Goal: Transaction & Acquisition: Purchase product/service

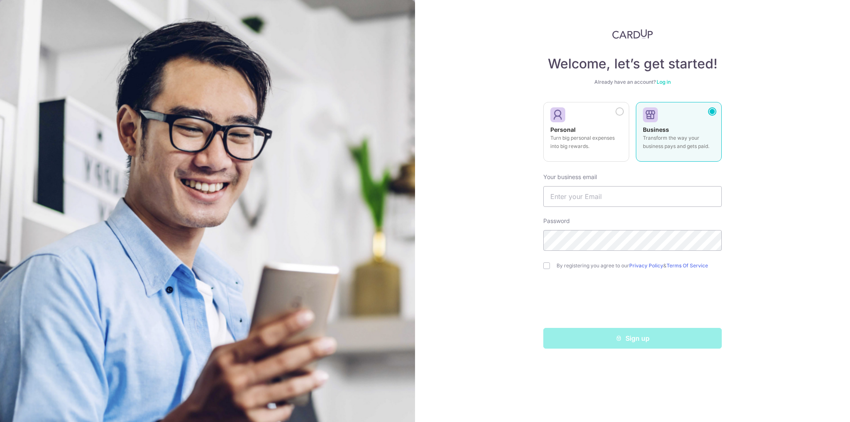
click at [617, 146] on p "Turn big personal expenses into big rewards." at bounding box center [586, 142] width 72 height 17
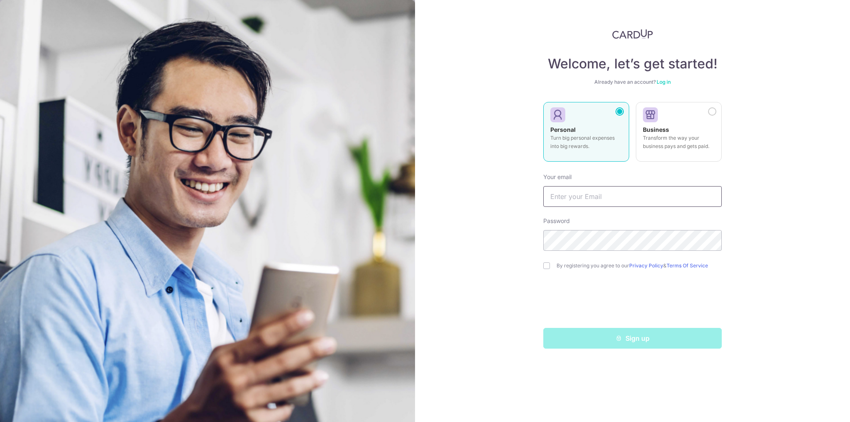
click at [583, 194] on input "text" at bounding box center [632, 196] width 178 height 21
type input "[DOMAIN_NAME][EMAIL_ADDRESS][DOMAIN_NAME]"
click at [545, 268] on input "checkbox" at bounding box center [546, 266] width 7 height 7
checkbox input "true"
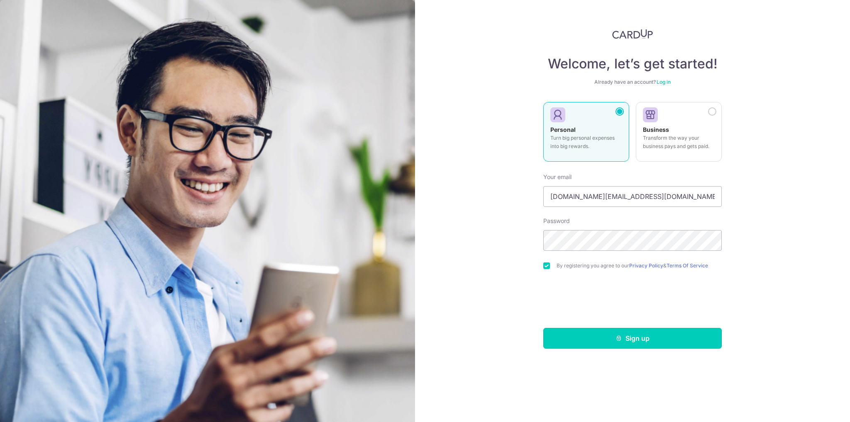
click at [604, 341] on button "Sign up" at bounding box center [632, 338] width 178 height 21
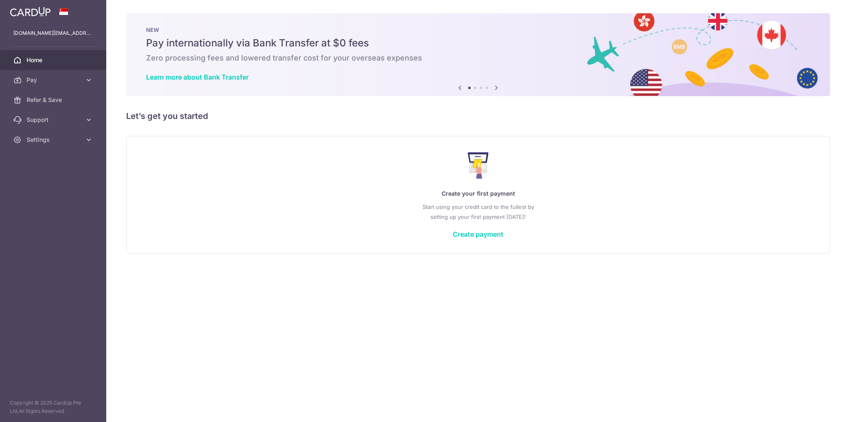
click at [460, 234] on link "Create payment" at bounding box center [478, 234] width 51 height 8
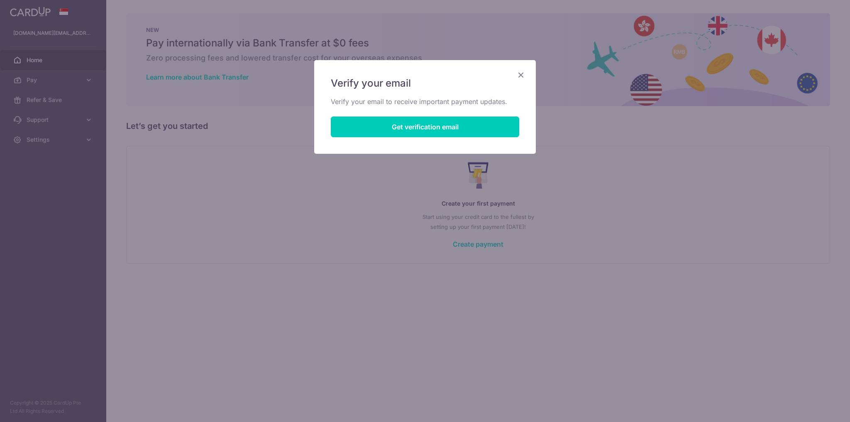
click at [411, 129] on div at bounding box center [429, 213] width 858 height 426
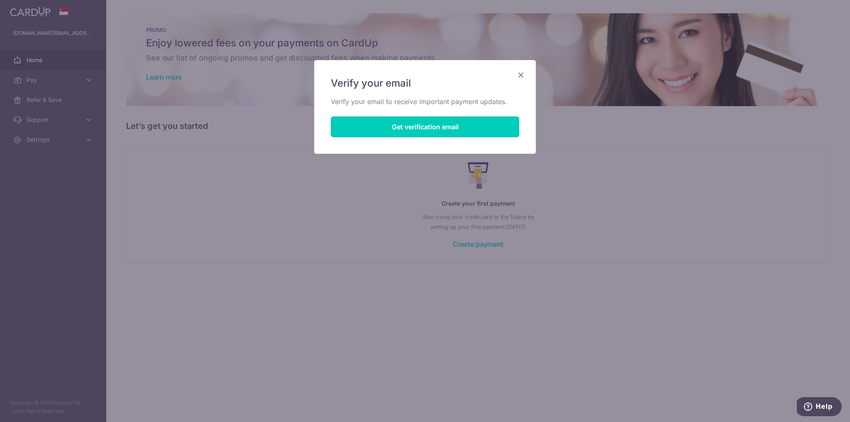
click at [436, 128] on button "Get verification email" at bounding box center [425, 127] width 188 height 21
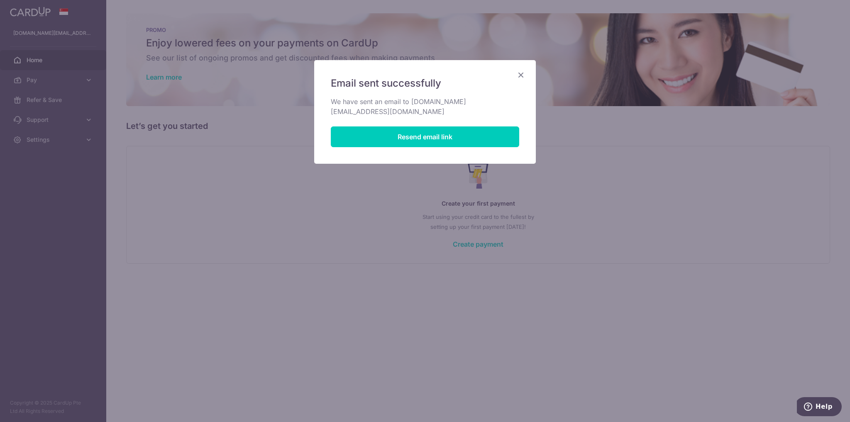
click at [523, 75] on icon "Close" at bounding box center [521, 75] width 10 height 10
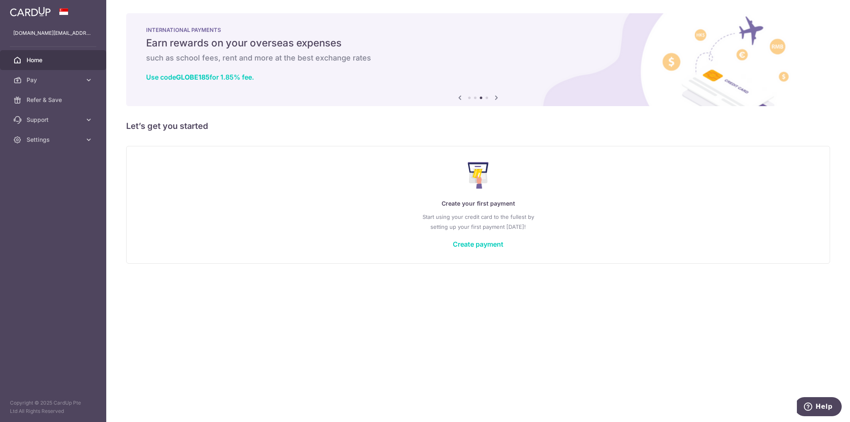
click at [50, 61] on span "Home" at bounding box center [54, 60] width 55 height 8
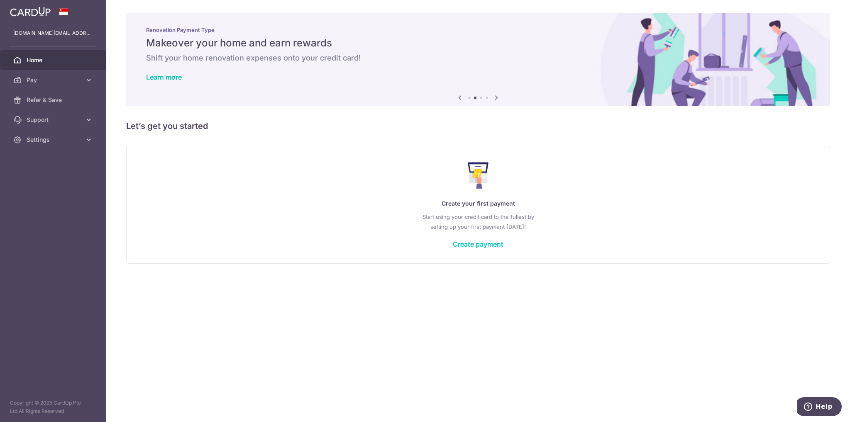
click at [478, 241] on link "Create payment" at bounding box center [478, 244] width 51 height 8
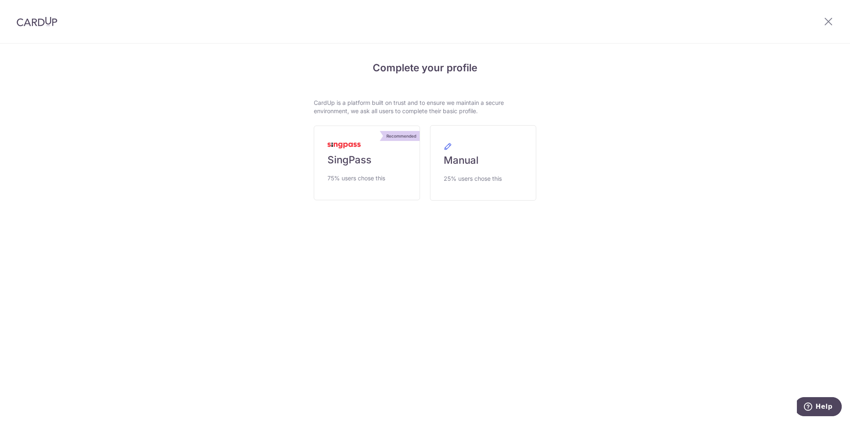
click at [369, 168] on link "Recommended SingPass 75% users chose this" at bounding box center [367, 163] width 106 height 75
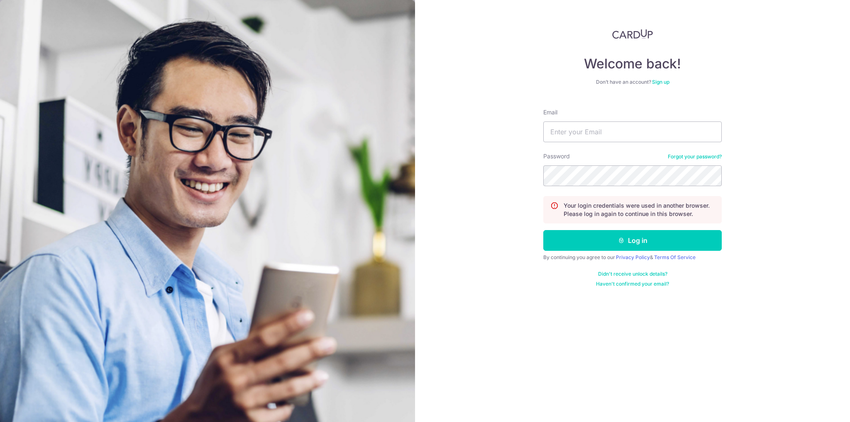
type input "[DOMAIN_NAME][EMAIL_ADDRESS][DOMAIN_NAME]"
click at [543, 230] on button "Log in" at bounding box center [632, 240] width 178 height 21
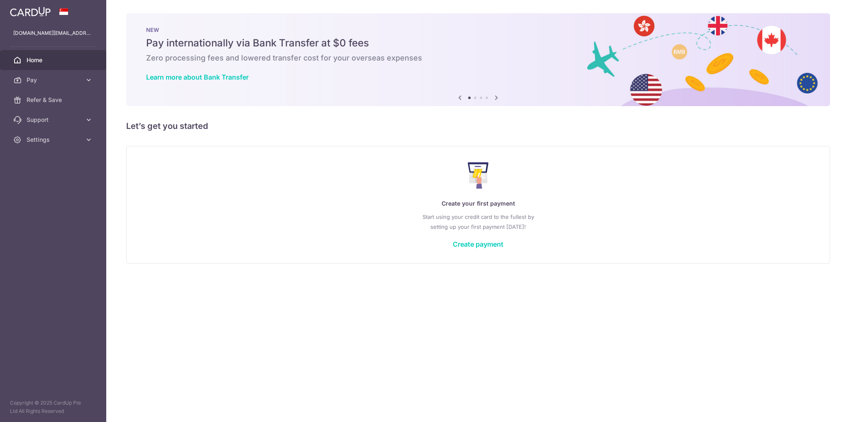
click at [45, 80] on span "Pay" at bounding box center [54, 80] width 55 height 8
click at [50, 99] on span "Payments" at bounding box center [54, 100] width 55 height 8
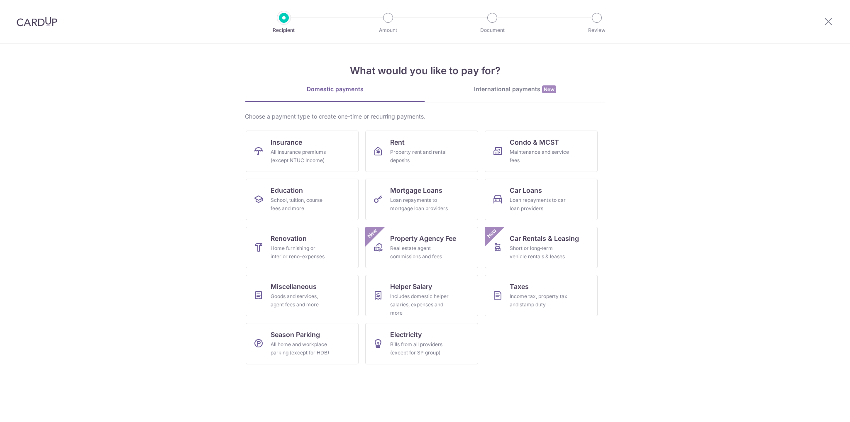
click at [496, 91] on div "International payments New" at bounding box center [515, 89] width 180 height 9
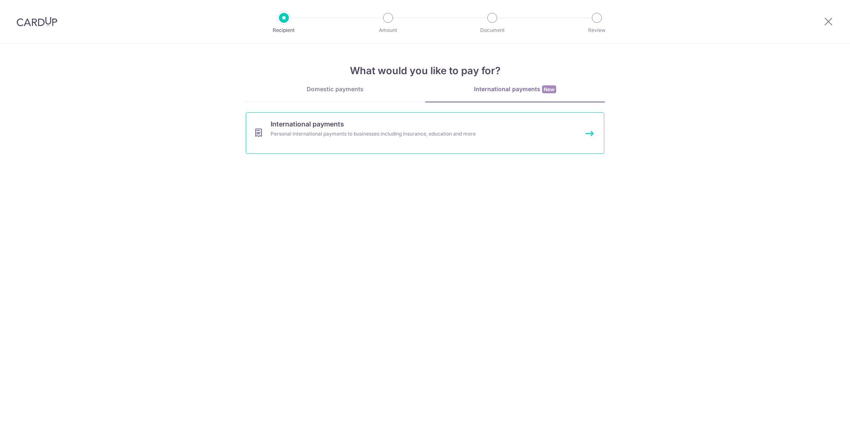
click at [348, 117] on link "International payments Personal international payments to businesses including …" at bounding box center [425, 132] width 358 height 41
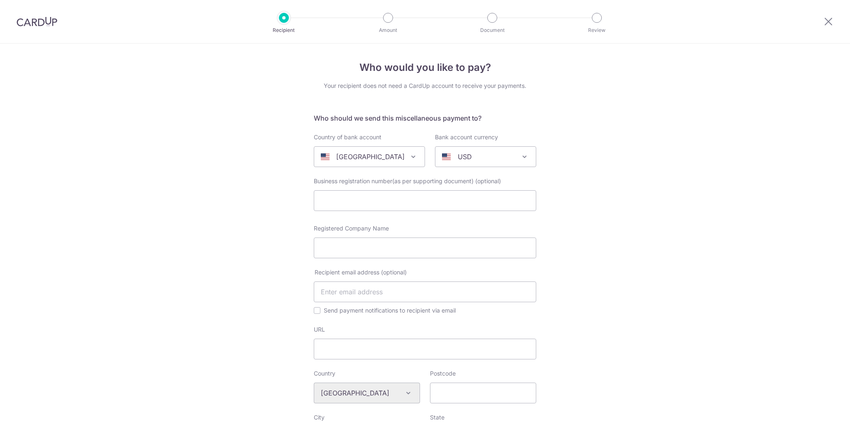
select select
click at [400, 150] on span "[GEOGRAPHIC_DATA]" at bounding box center [369, 157] width 110 height 20
type input "hon"
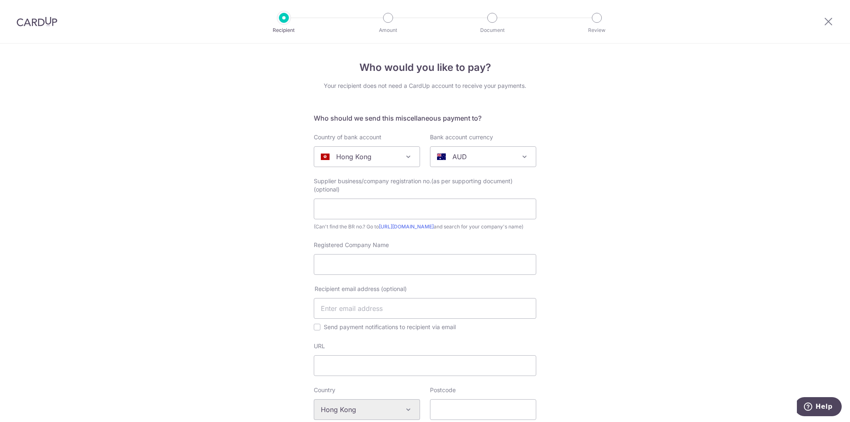
select select "95"
select select "Hong Kong"
select select
click at [483, 158] on div "AUD" at bounding box center [476, 157] width 79 height 10
type input "hkd"
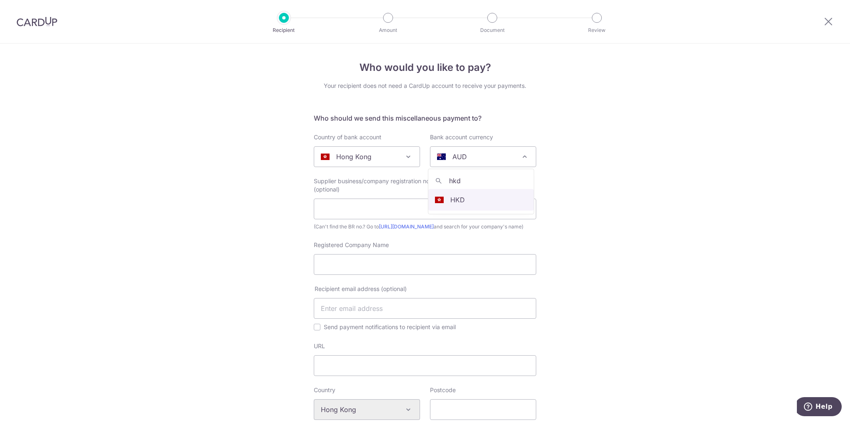
select select "2"
click at [372, 208] on input "text" at bounding box center [425, 209] width 222 height 21
drag, startPoint x: 421, startPoint y: 207, endPoint x: 305, endPoint y: 222, distance: 117.2
click at [305, 222] on div "Who would you like to pay? Your recipient does not need a CardUp account to rec…" at bounding box center [425, 407] width 850 height 726
type input "Flamma Works Design Limited"
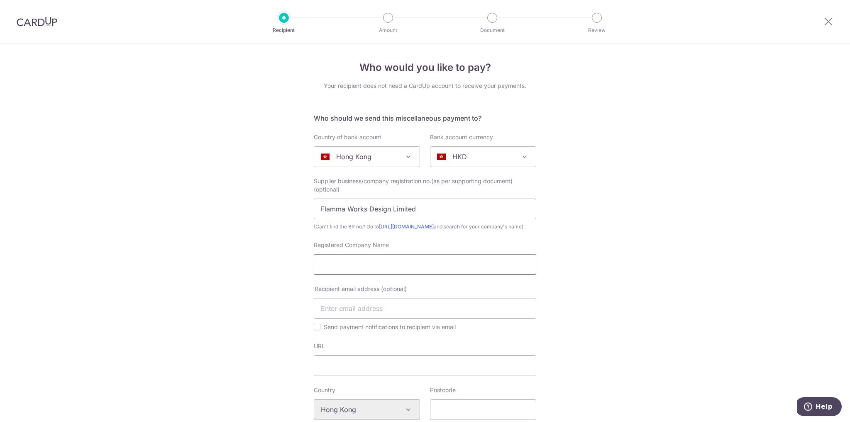
click at [340, 275] on input "Registered Company Name" at bounding box center [425, 264] width 222 height 21
paste input "Flamma Works Design Limited"
type input "Flamma Works Design Limited"
click at [387, 208] on input "Flamma Works Design Limited" at bounding box center [425, 209] width 222 height 21
click at [412, 226] on link "https://www.icris.cr.gov.hk/csci/" at bounding box center [406, 227] width 55 height 6
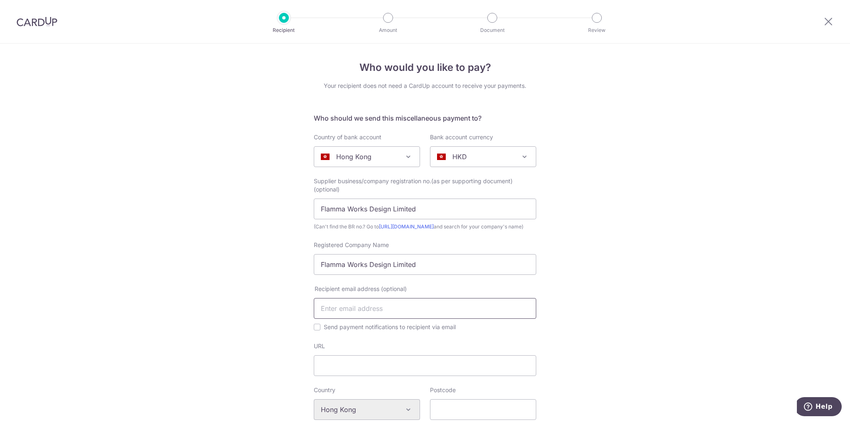
click at [408, 317] on input "text" at bounding box center [425, 308] width 222 height 21
click at [377, 312] on input "text" at bounding box center [425, 308] width 222 height 21
paste input "[EMAIL_ADDRESS][DOMAIN_NAME]"
type input "[EMAIL_ADDRESS][DOMAIN_NAME]"
click at [263, 338] on div "Who would you like to pay? Your recipient does not need a CardUp account to rec…" at bounding box center [425, 407] width 850 height 726
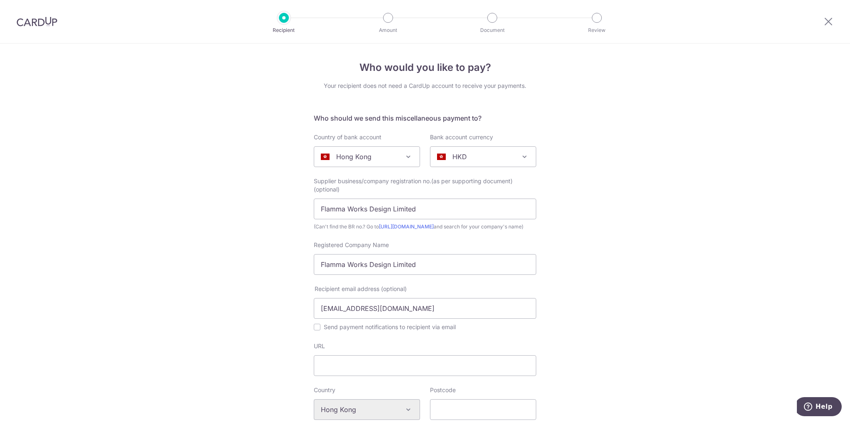
scroll to position [69, 0]
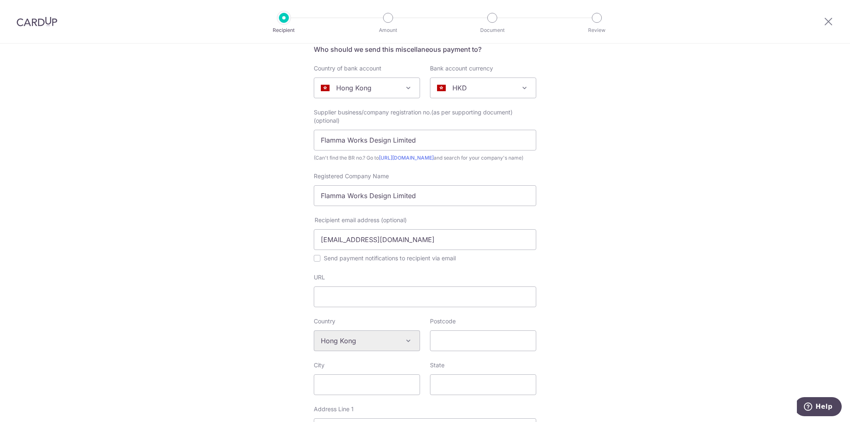
click at [319, 263] on div "Send payment notifications to recipient via email" at bounding box center [425, 258] width 222 height 10
click at [316, 262] on input "Send payment notifications to recipient via email" at bounding box center [317, 258] width 7 height 7
checkbox input "true"
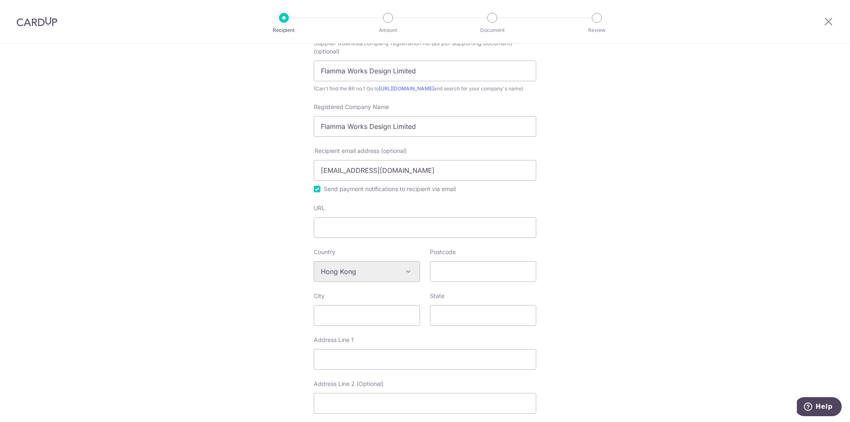
scroll to position [207, 0]
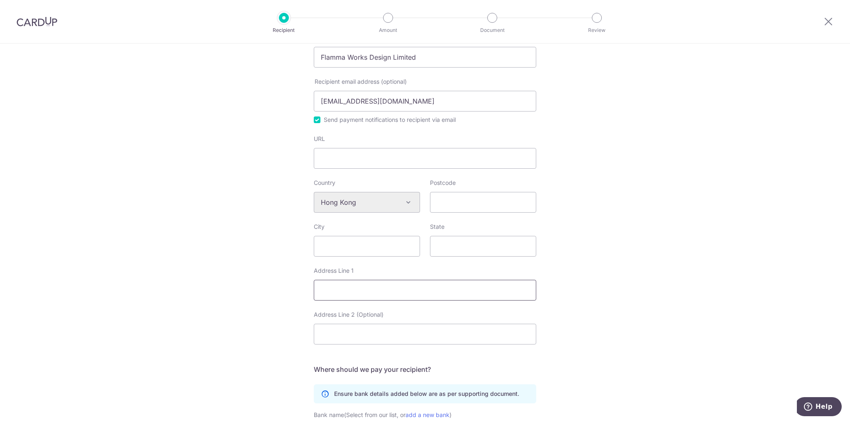
click at [448, 299] on input "Address Line 1" at bounding box center [425, 290] width 222 height 21
click at [423, 296] on input "Address Line 1" at bounding box center [425, 290] width 222 height 21
paste input "Unit 1202-03, 12/F, Tower 2,"
type input "Unit 1202-03, 12/F, Tower 2,"
click at [360, 338] on input "Address Line 2 (Optional)" at bounding box center [425, 334] width 222 height 21
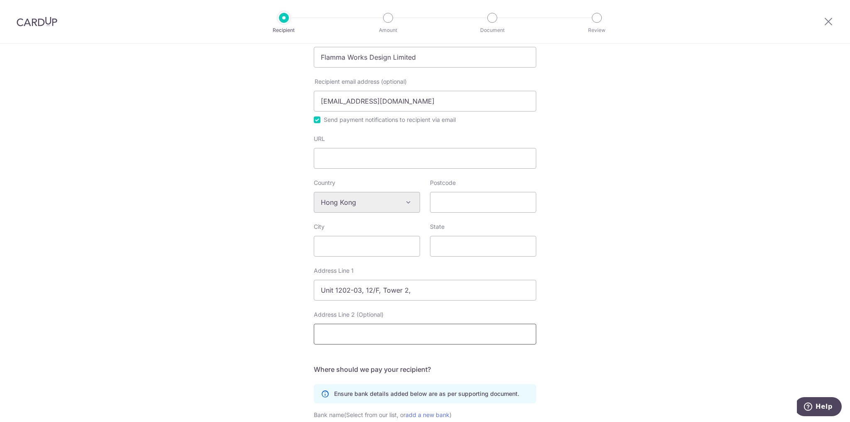
paste input "The Millennity, 98 How Ming Street"
type input "The Millennity, 98 How Ming Street"
click at [377, 249] on input "City" at bounding box center [367, 246] width 106 height 21
click at [436, 345] on input "The Millennity, 98 How Ming Street" at bounding box center [425, 334] width 222 height 21
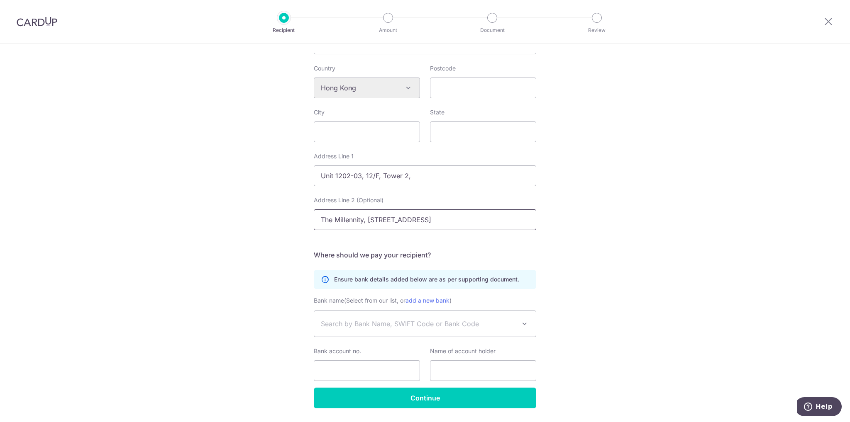
scroll to position [346, 0]
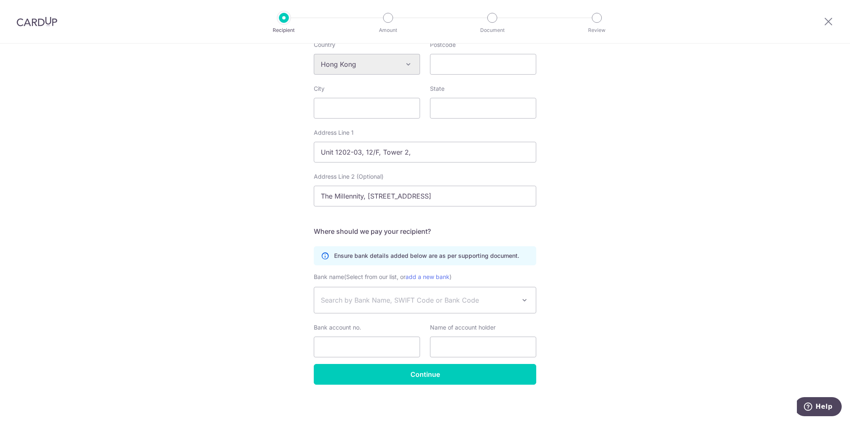
click at [470, 313] on span "Search by Bank Name, SWIFT Code or Bank Code" at bounding box center [425, 300] width 222 height 26
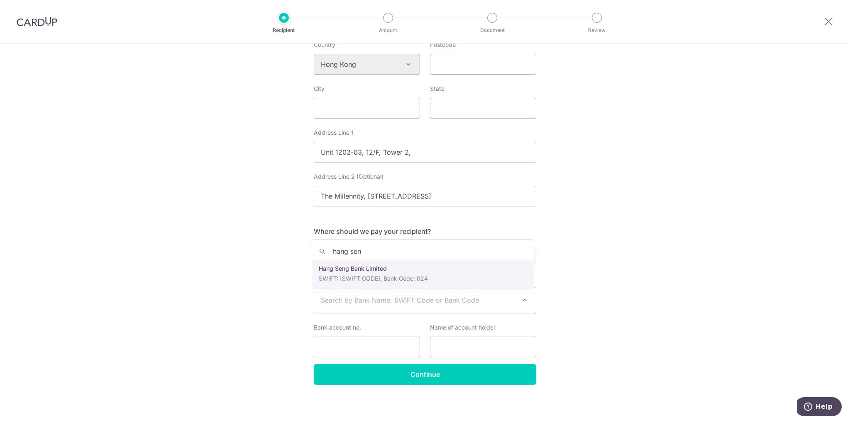
type input "hang sen"
select select "47"
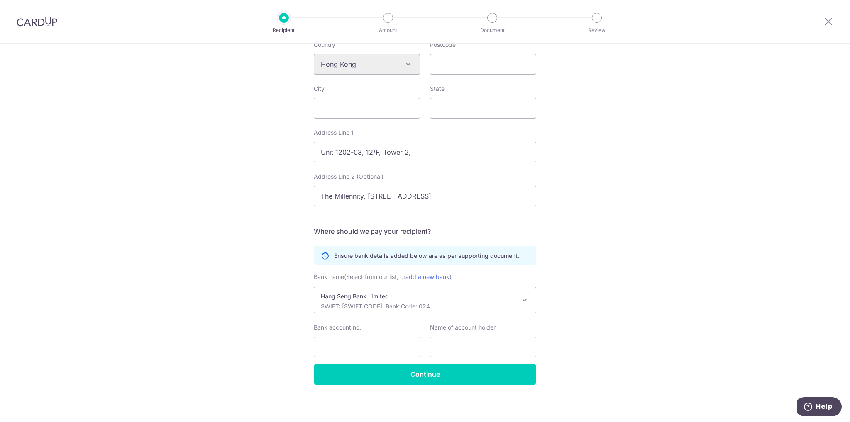
scroll to position [355, 0]
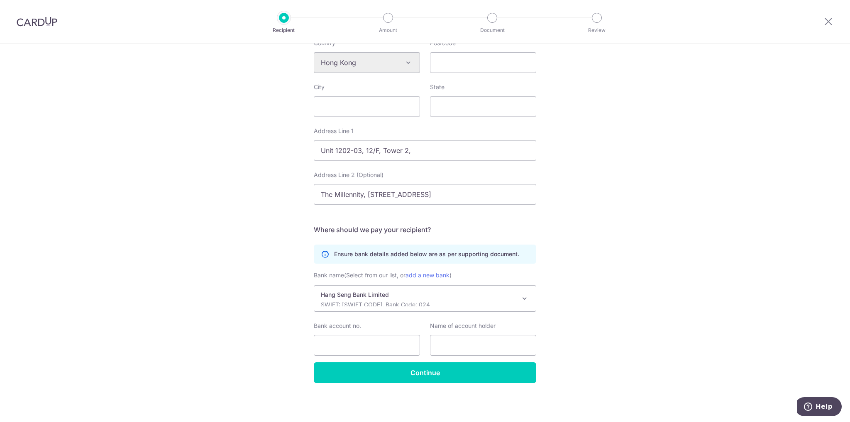
click at [431, 301] on p "SWIFT: HASEHKHHXXX, Bank Code: 024" at bounding box center [418, 305] width 195 height 8
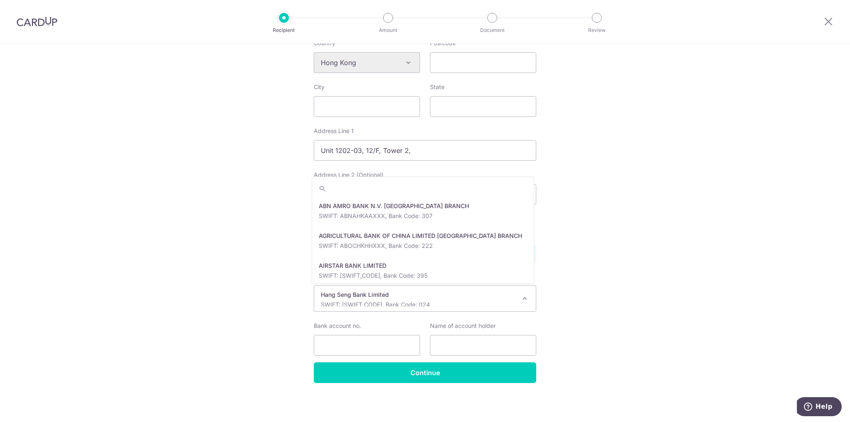
scroll to position [2330, 0]
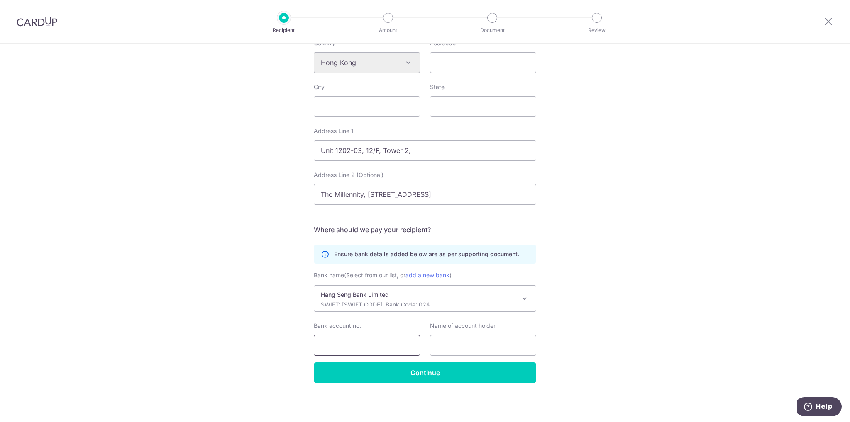
click at [358, 352] on input "Bank account no." at bounding box center [367, 345] width 106 height 21
type input "799048004883"
click at [472, 350] on input "text" at bounding box center [483, 345] width 106 height 21
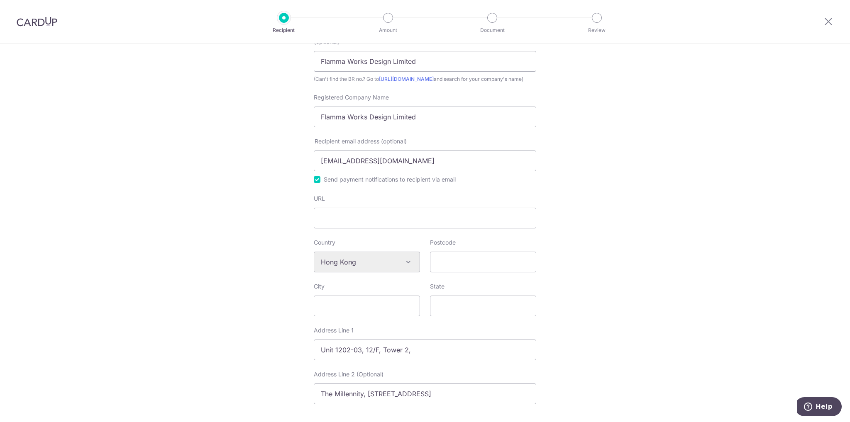
scroll to position [355, 0]
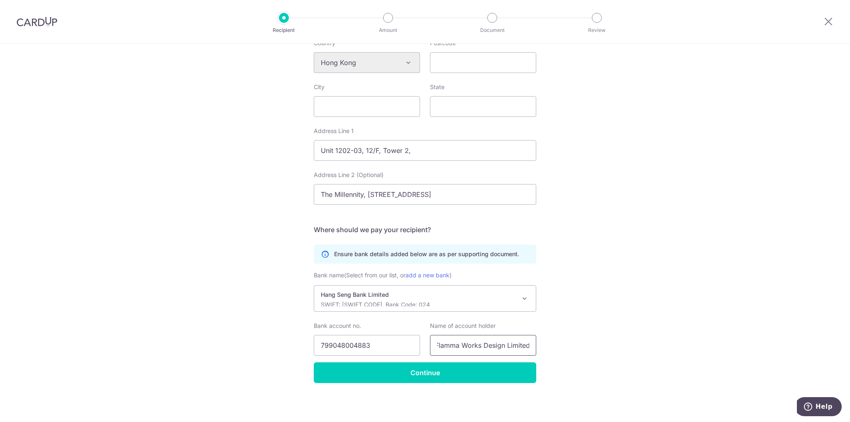
type input "Flamma Works Design Limited"
click at [460, 374] on input "Continue" at bounding box center [425, 373] width 222 height 21
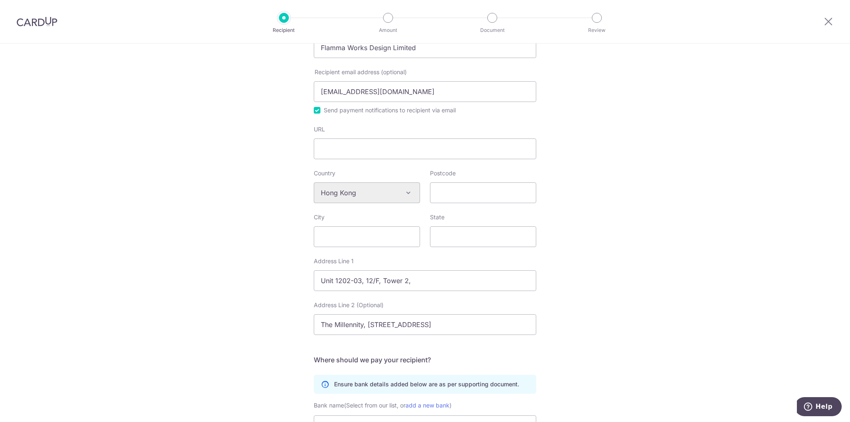
scroll to position [148, 0]
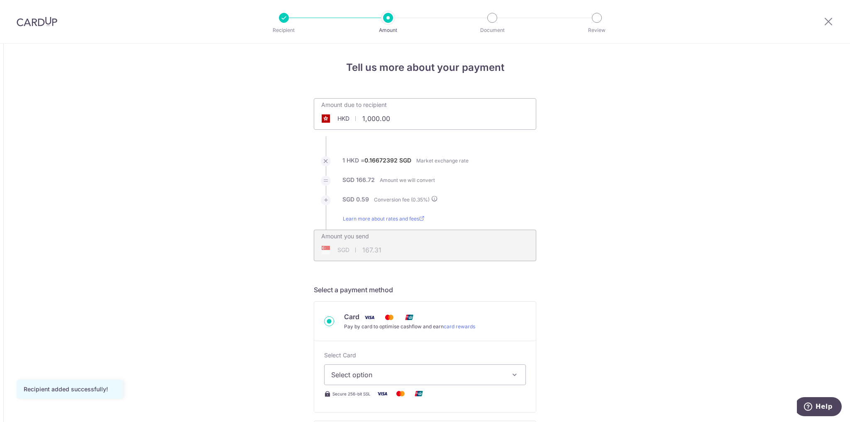
click at [397, 122] on input "1,000.00" at bounding box center [378, 118] width 128 height 19
drag, startPoint x: 411, startPoint y: 113, endPoint x: 330, endPoint y: 119, distance: 80.7
click at [330, 119] on div "HKD 1,000.00 1000" at bounding box center [378, 118] width 128 height 19
type input "77,500.00"
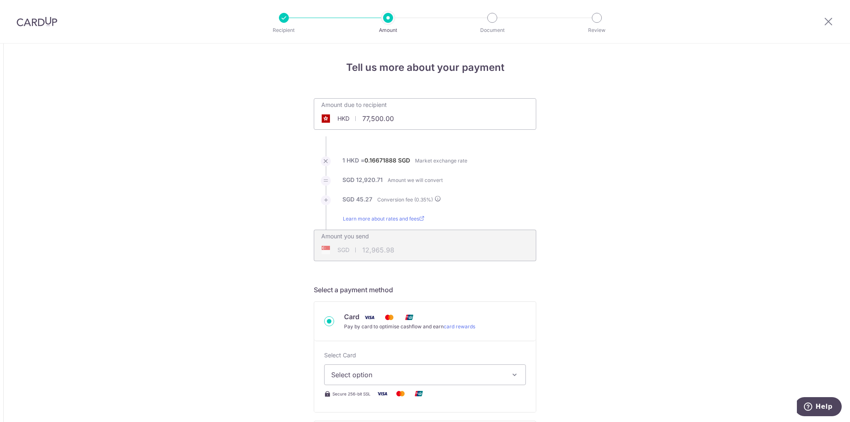
type input "12,965.98"
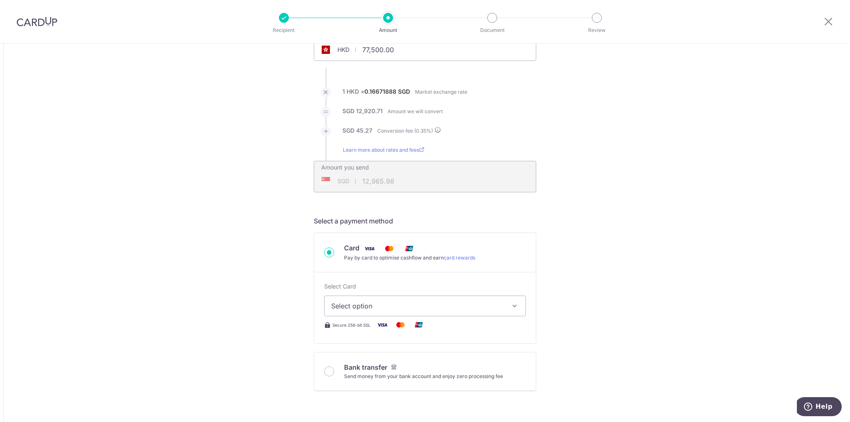
scroll to position [138, 0]
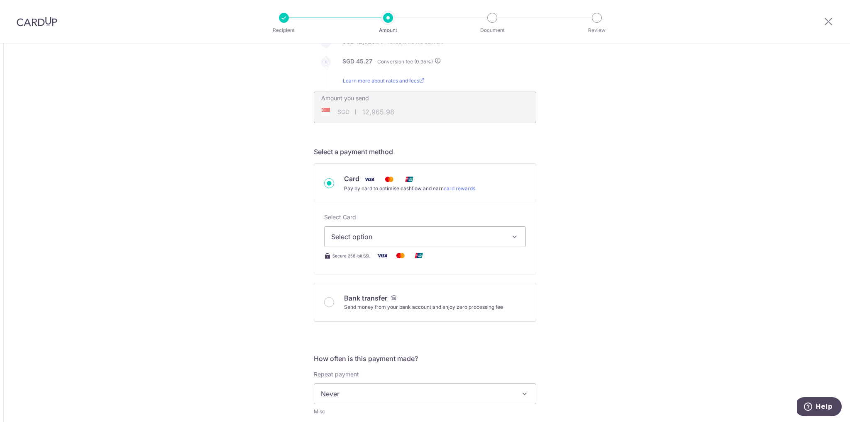
click at [479, 234] on span "Select option" at bounding box center [417, 237] width 173 height 10
click at [591, 209] on div "Tell us more about your payment Amount due to recipient HKD 77,500.00 77500 1 H…" at bounding box center [425, 394] width 850 height 979
click at [460, 189] on link "card rewards" at bounding box center [459, 188] width 32 height 6
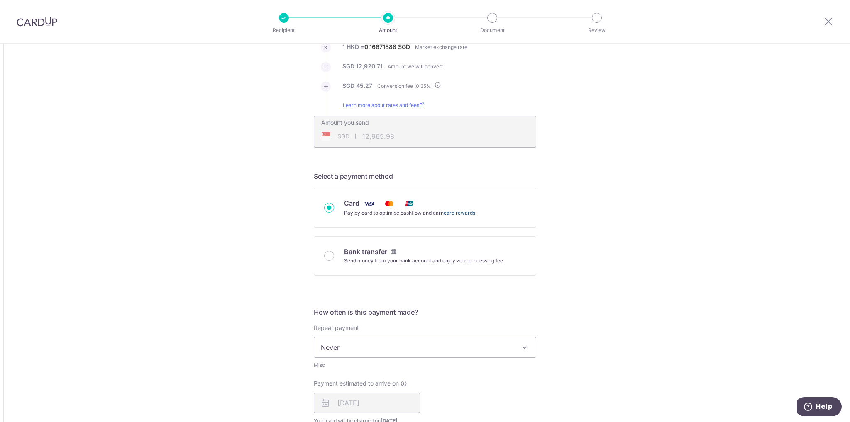
scroll to position [113, 0]
click at [355, 211] on div "Pay by card to optimise cashflow and earn card rewards" at bounding box center [409, 213] width 131 height 8
click at [334, 211] on input "Card Pay by card to optimise cashflow and earn card rewards" at bounding box center [329, 208] width 10 height 10
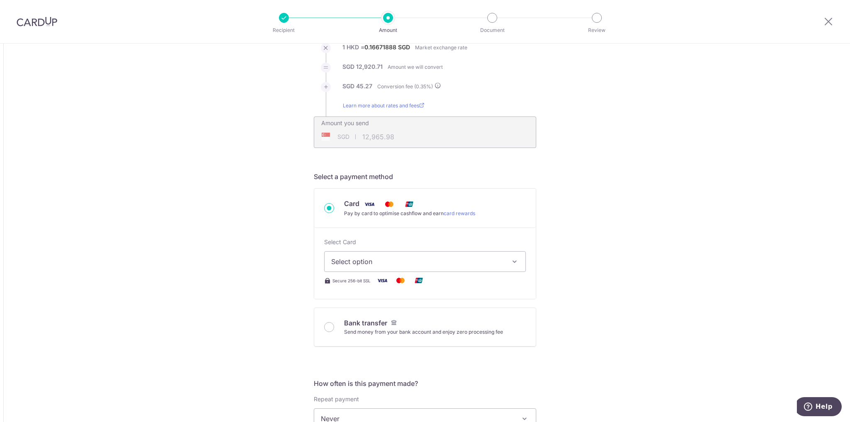
click at [377, 258] on span "Select option" at bounding box center [417, 262] width 173 height 10
click at [372, 283] on span "Add credit card" at bounding box center [432, 285] width 173 height 8
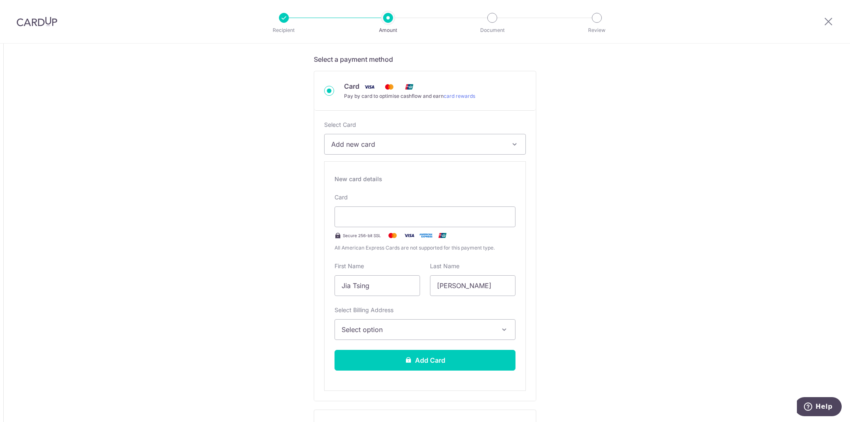
scroll to position [252, 0]
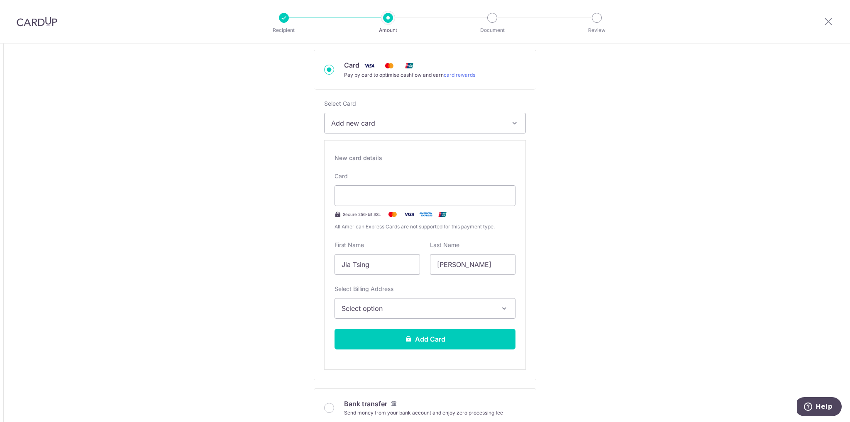
click at [445, 307] on span "Select option" at bounding box center [417, 309] width 152 height 10
click at [410, 328] on span "Add Billing Address" at bounding box center [432, 332] width 152 height 8
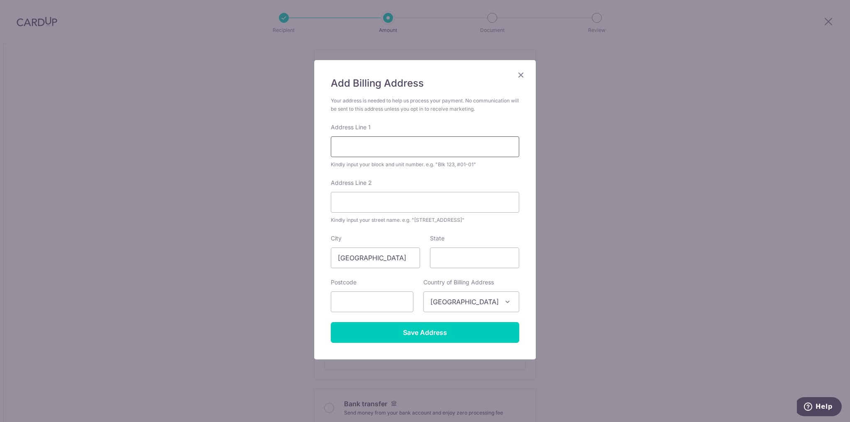
click at [356, 146] on input "Address Line 1" at bounding box center [425, 146] width 188 height 21
type input "16 Keppel Bay Drive"
type input "06-22 Caribbean at Keppel"
type input "098643"
click at [416, 332] on input "Save Address" at bounding box center [425, 332] width 188 height 21
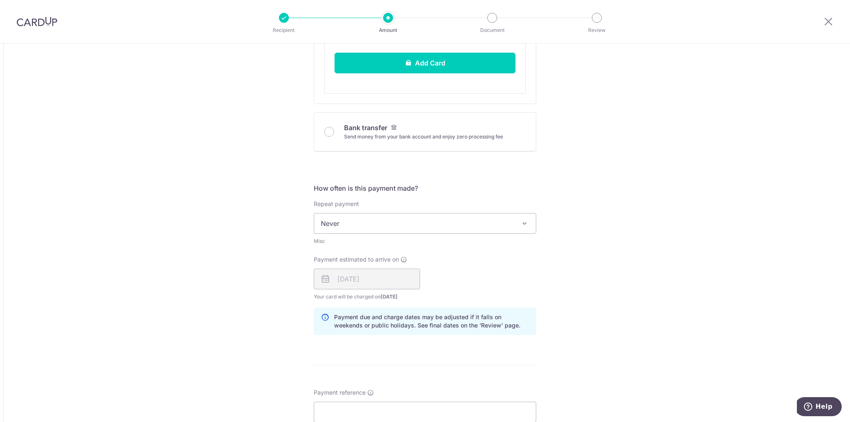
scroll to position [597, 0]
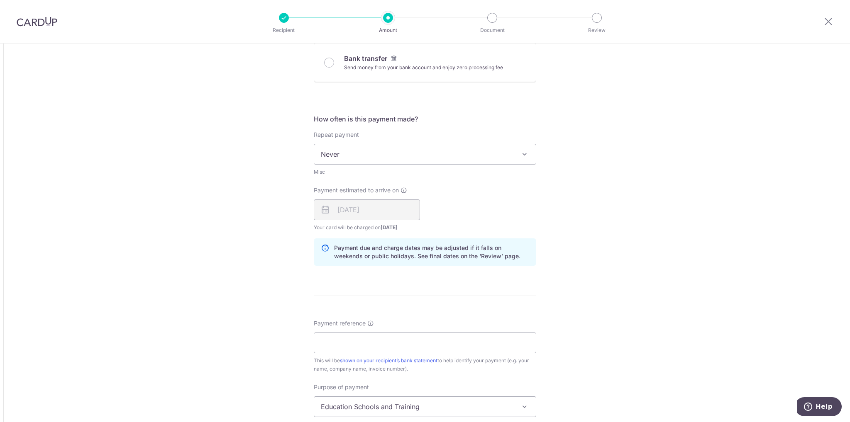
click at [378, 224] on span "Your card will be charged on 15/10/2025 for the first payment" at bounding box center [367, 228] width 106 height 8
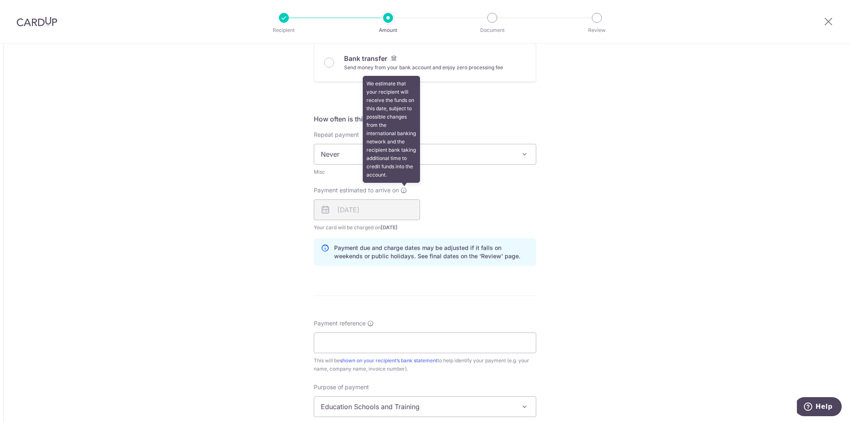
click at [400, 187] on icon at bounding box center [403, 190] width 7 height 7
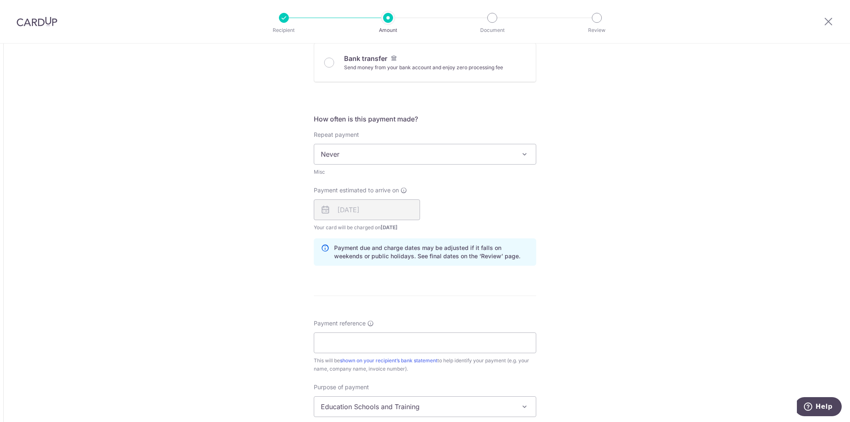
click at [457, 212] on div "Payment estimated to arrive on 21/10/2025 Your card will be charged on 15/10/20…" at bounding box center [425, 209] width 232 height 46
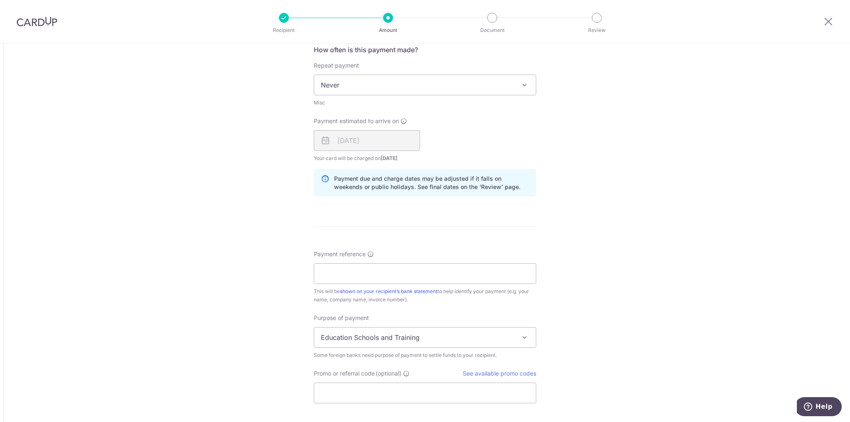
scroll to position [735, 0]
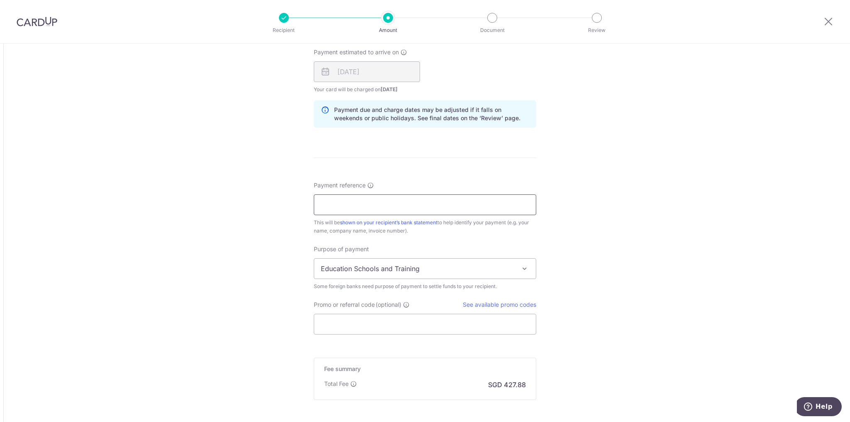
click at [439, 204] on input "Payment reference" at bounding box center [425, 205] width 222 height 21
paste input "I25-0189"
type input "Invoice number I25-0189"
click at [448, 263] on span "Education Schools and Training" at bounding box center [425, 269] width 222 height 20
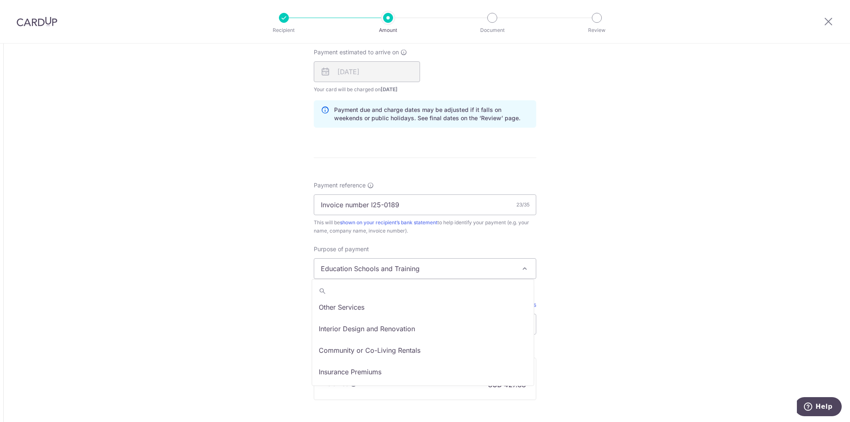
scroll to position [68, 0]
select select "Other Services"
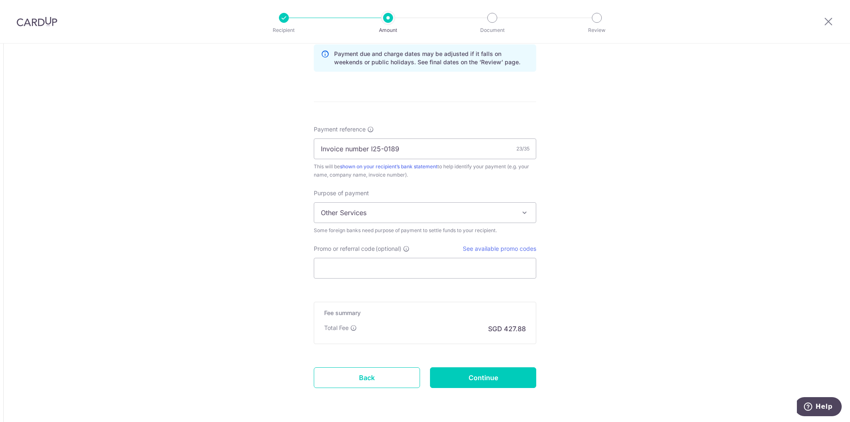
scroll to position [805, 0]
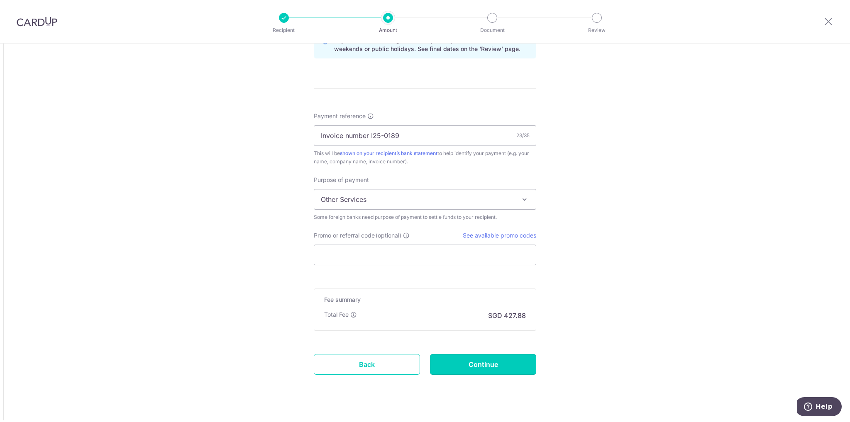
click at [506, 359] on input "Continue" at bounding box center [483, 364] width 106 height 21
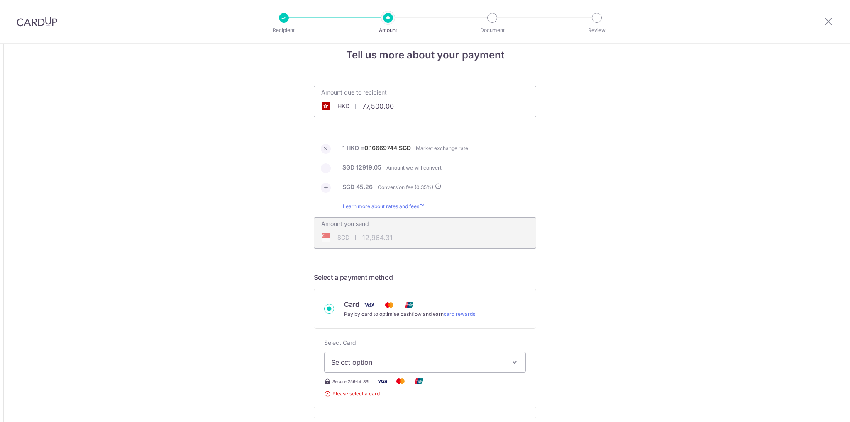
scroll to position [82, 0]
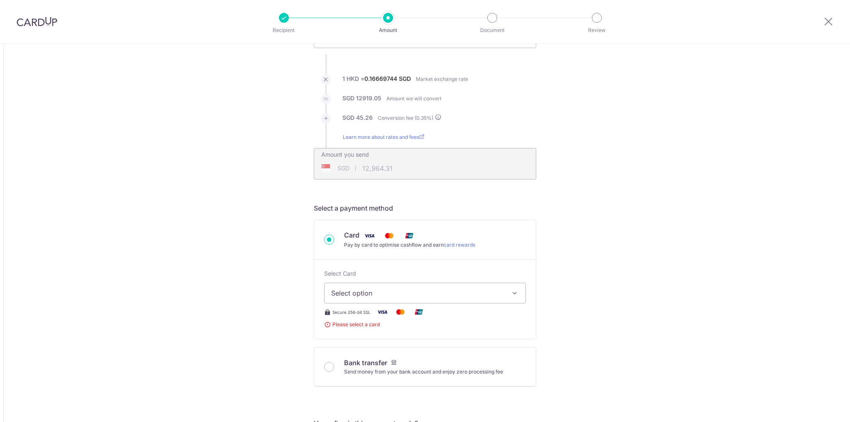
click at [439, 292] on span "Select option" at bounding box center [417, 293] width 173 height 10
click at [383, 313] on span "Add credit card" at bounding box center [432, 316] width 173 height 8
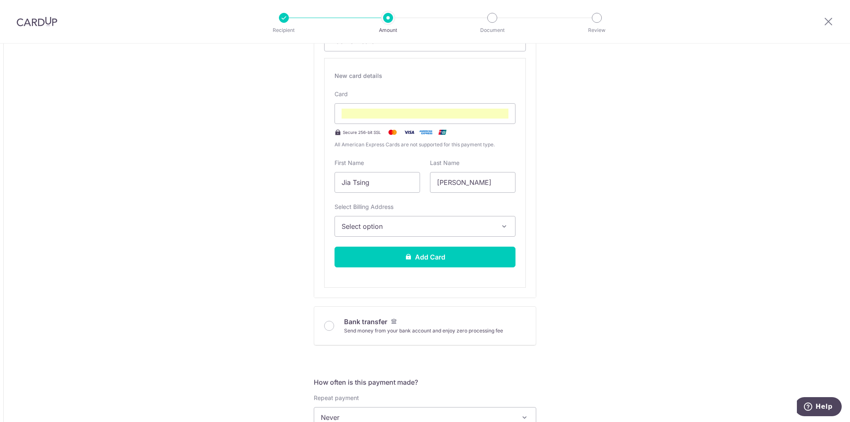
scroll to position [321, 0]
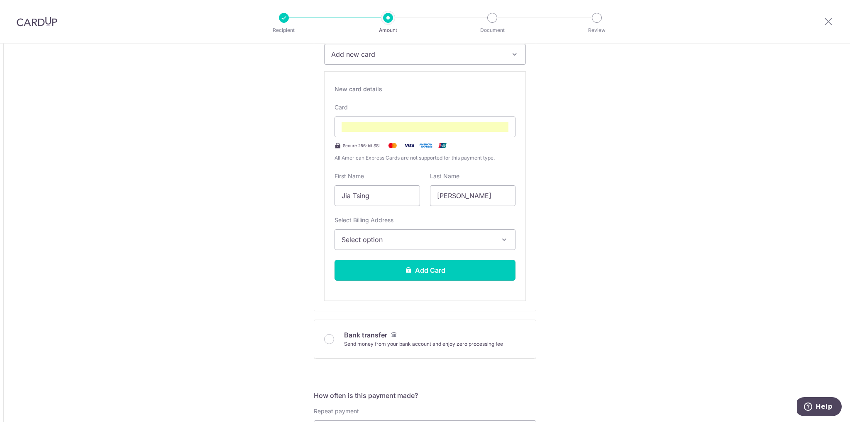
click at [416, 268] on button "Add Card" at bounding box center [424, 270] width 181 height 21
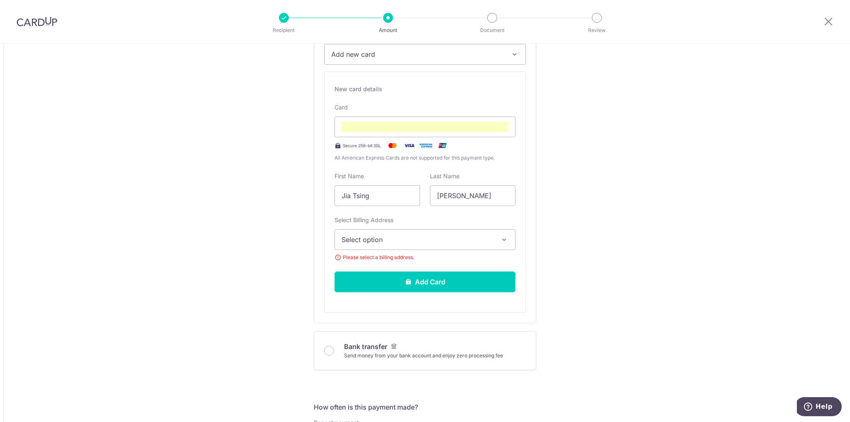
click at [430, 230] on button "Select option" at bounding box center [424, 239] width 181 height 21
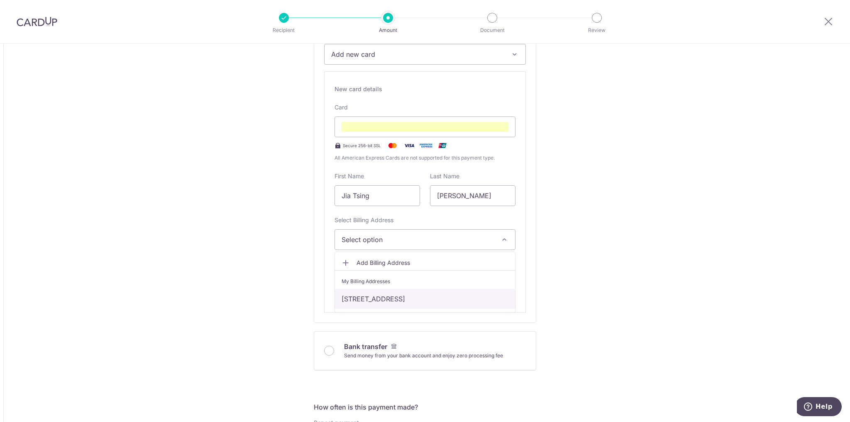
click at [398, 295] on link "[STREET_ADDRESS]" at bounding box center [425, 299] width 180 height 20
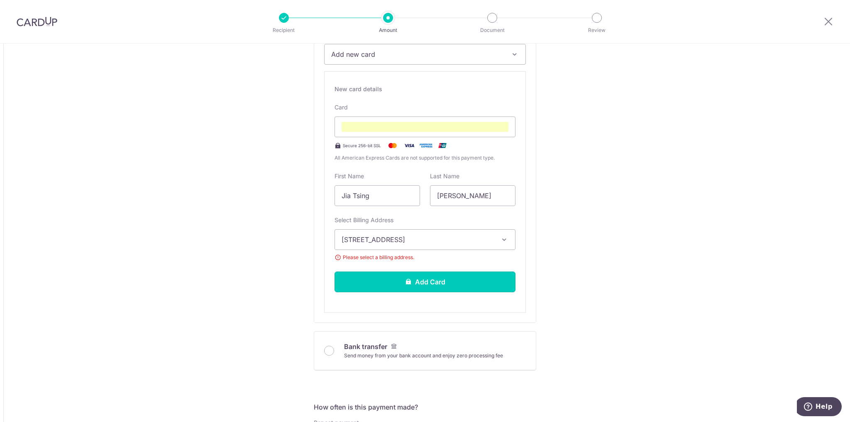
click at [414, 278] on button "Add Card" at bounding box center [424, 282] width 181 height 21
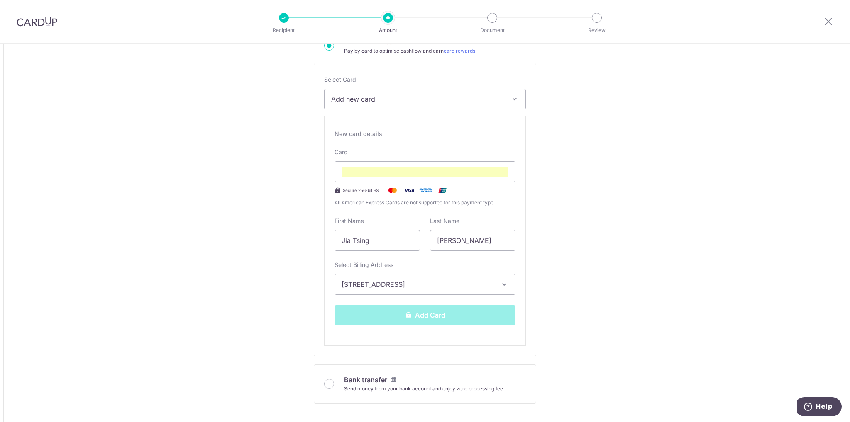
scroll to position [251, 0]
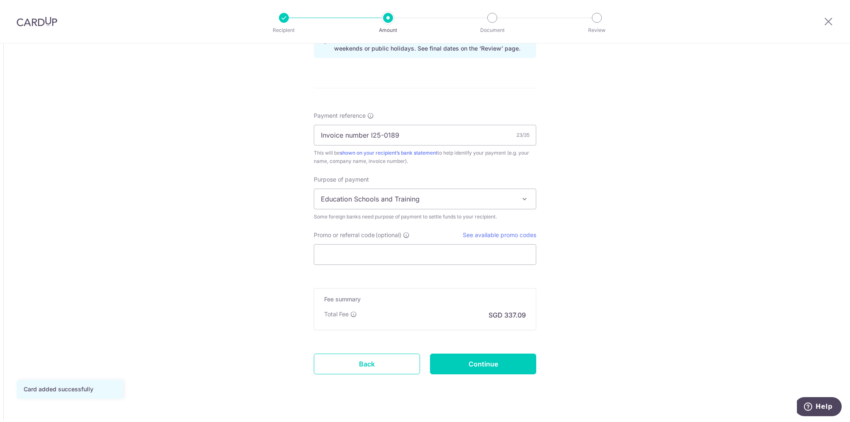
scroll to position [599, 0]
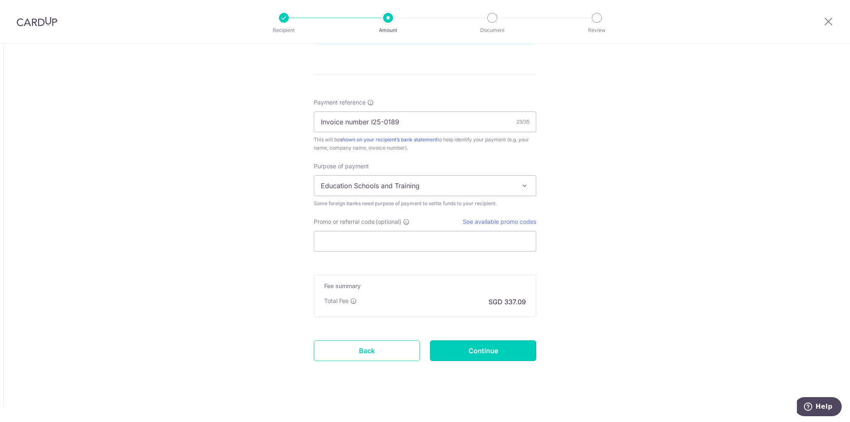
click at [470, 348] on input "Continue" at bounding box center [483, 351] width 106 height 21
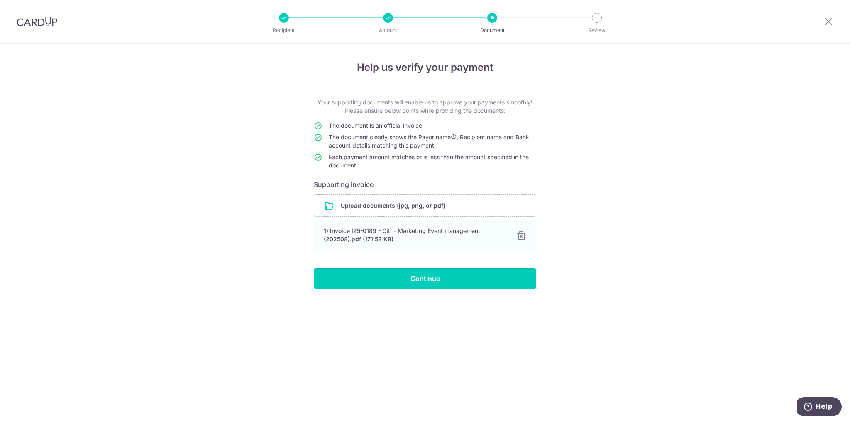
click at [447, 279] on input "Continue" at bounding box center [425, 278] width 222 height 21
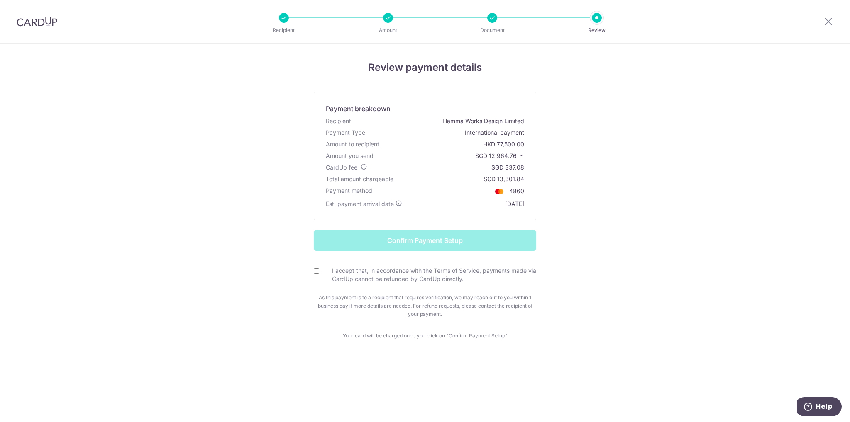
click at [316, 270] on input "I accept that, in accordance with the Terms of Service, payments made via CardU…" at bounding box center [316, 270] width 5 height 5
checkbox input "true"
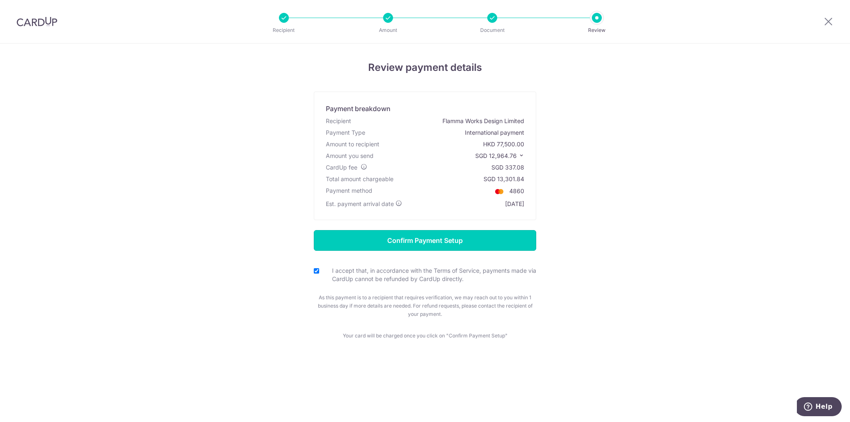
click at [456, 241] on input "Confirm Payment Setup" at bounding box center [425, 240] width 222 height 21
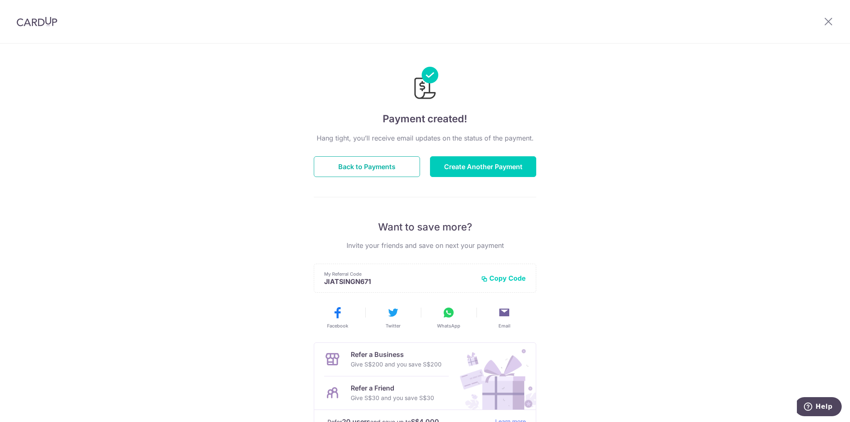
click at [382, 168] on button "Back to Payments" at bounding box center [367, 166] width 106 height 21
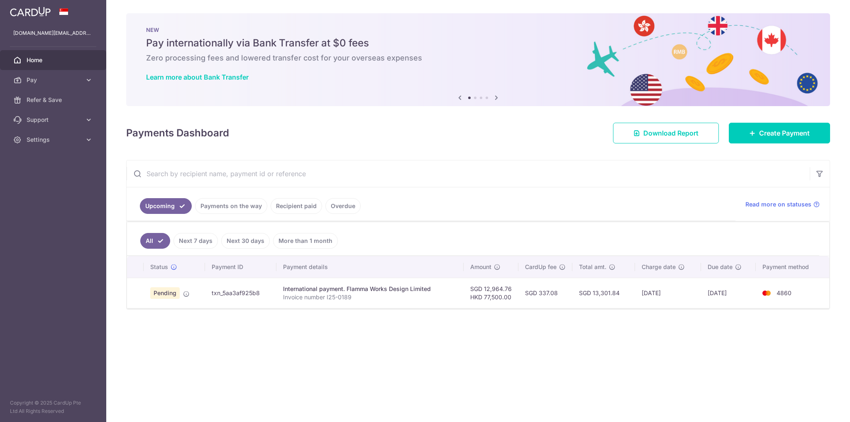
click at [413, 334] on div "× Pause Schedule Pause all future payments in this series Pause just this one p…" at bounding box center [477, 211] width 743 height 422
